Goal: Find specific page/section: Find specific page/section

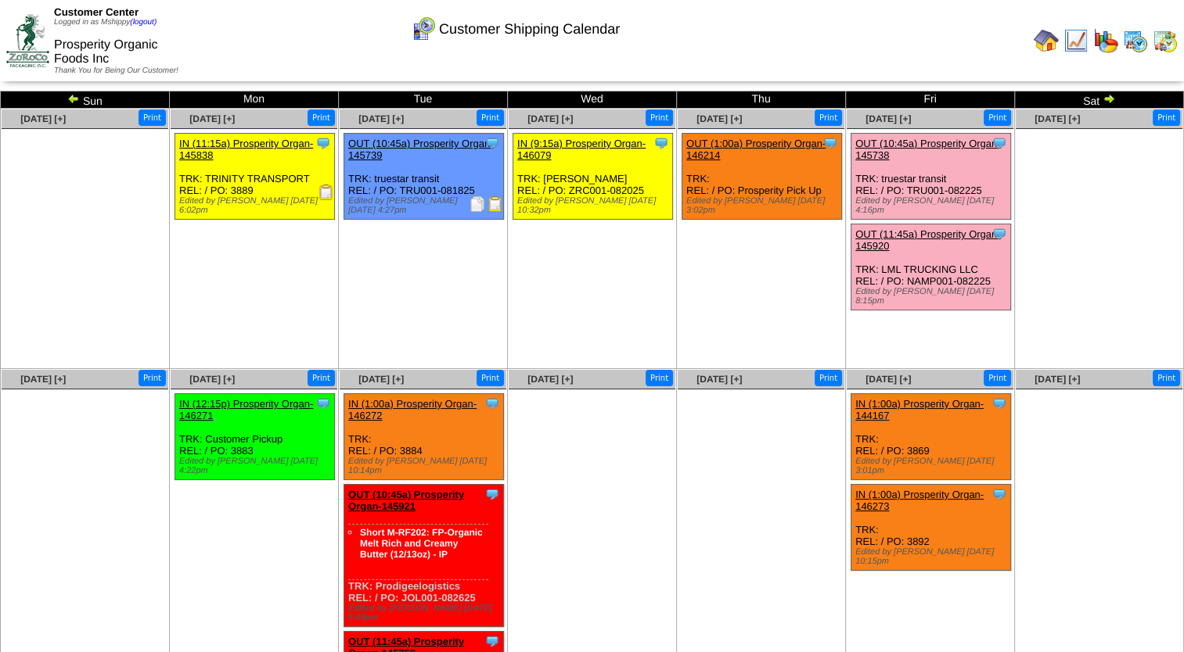
click at [1139, 33] on img at bounding box center [1135, 40] width 25 height 25
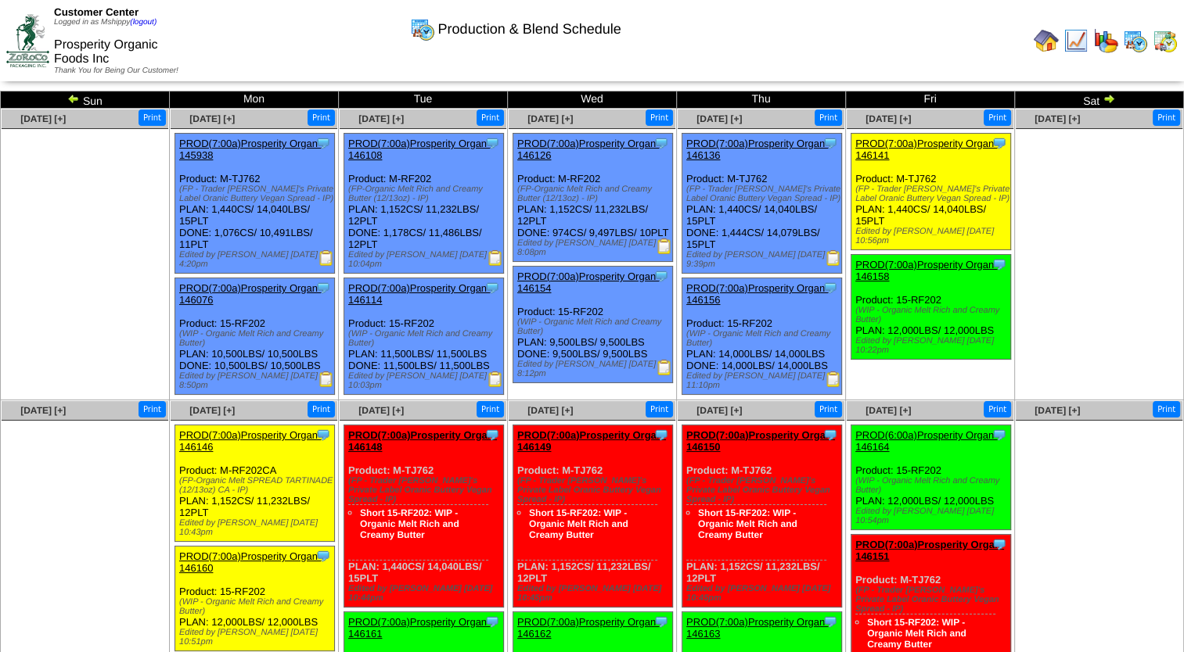
click at [661, 254] on img at bounding box center [664, 247] width 16 height 16
click at [498, 258] on img at bounding box center [495, 258] width 16 height 16
click at [322, 261] on img at bounding box center [326, 258] width 16 height 16
